Goal: Task Accomplishment & Management: Use online tool/utility

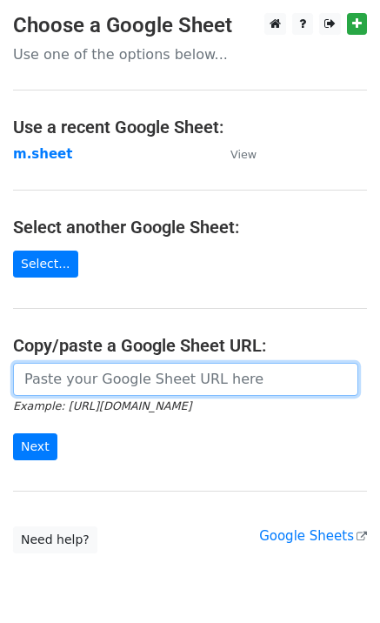
click at [45, 386] on input "url" at bounding box center [185, 379] width 345 height 33
type input "https://docs.google.com/spreadsheets/d/1NSPy5y9XraHPasg8dEzu-ngu0Ro3lXZEEAXZcNX…"
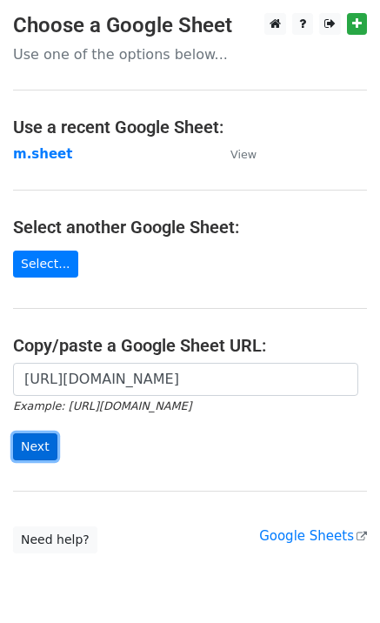
click at [28, 451] on input "Next" at bounding box center [35, 446] width 44 height 27
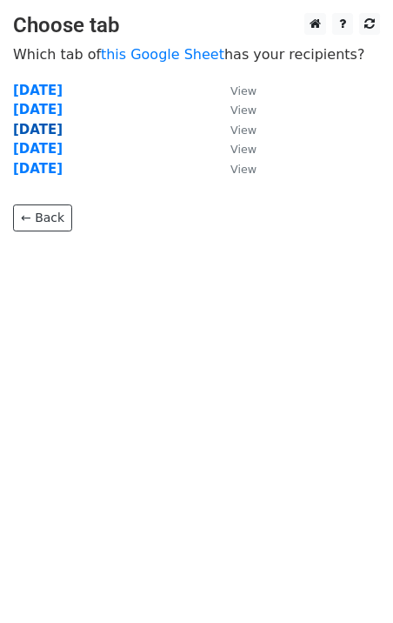
click at [36, 131] on strong "Wednesday" at bounding box center [38, 130] width 50 height 16
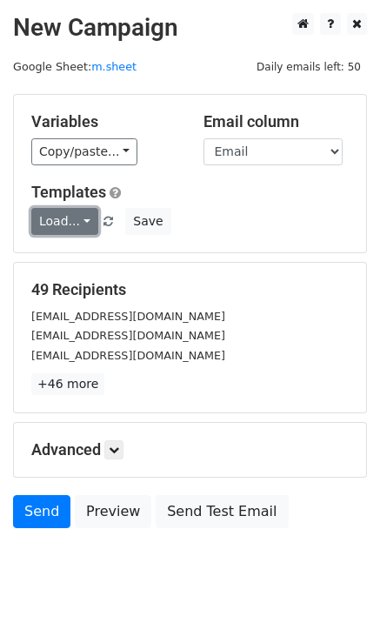
click at [56, 221] on link "Load..." at bounding box center [64, 221] width 67 height 27
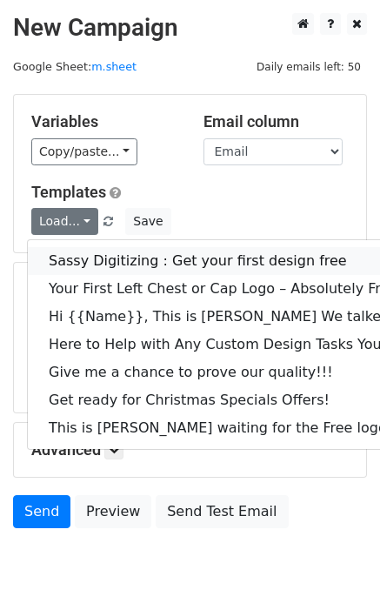
click at [97, 259] on link "Sassy Digitizing : Get your first design free" at bounding box center [244, 261] width 433 height 28
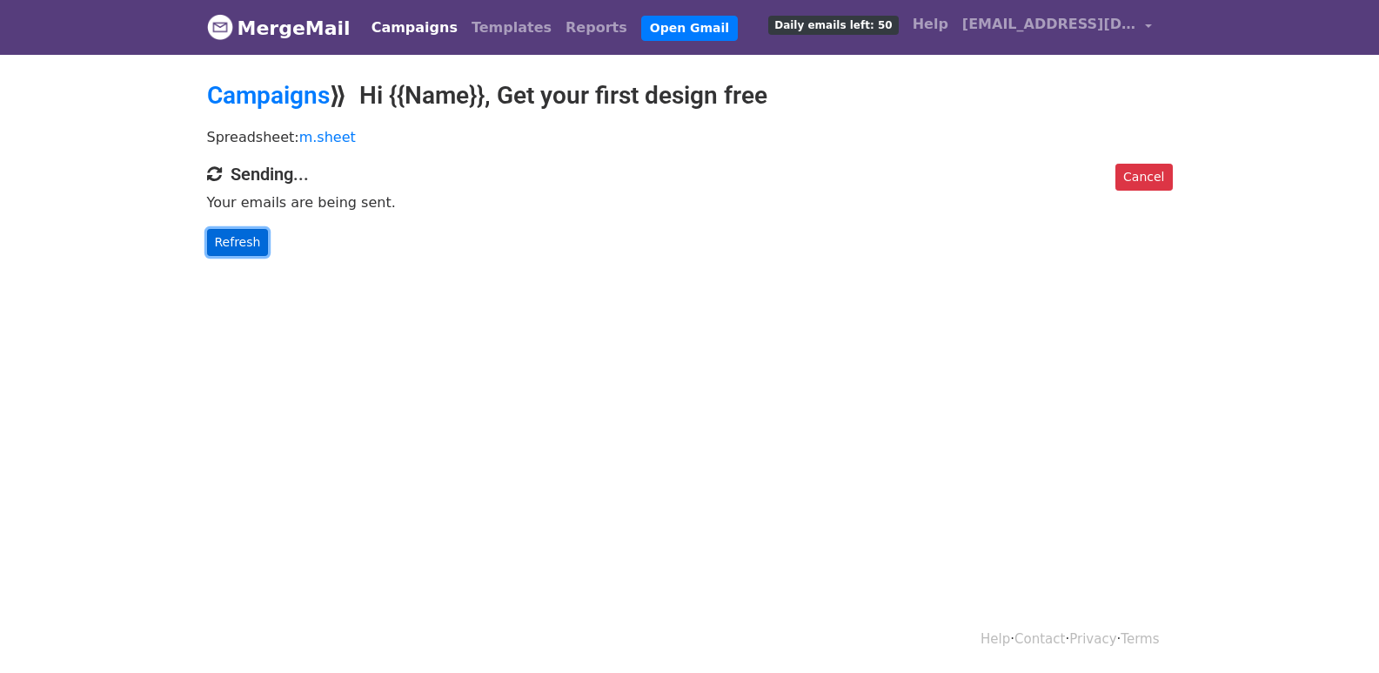
click at [238, 251] on link "Refresh" at bounding box center [238, 242] width 62 height 27
